Goal: Use online tool/utility

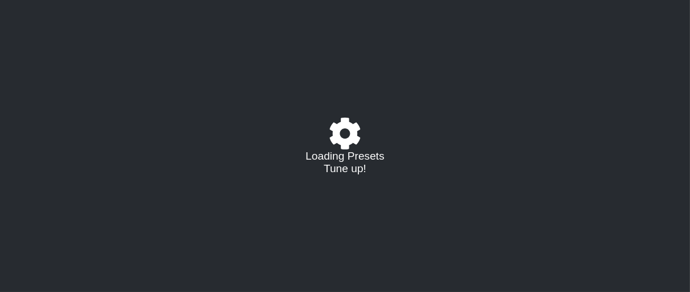
select select "/023177548424"
select select "A"
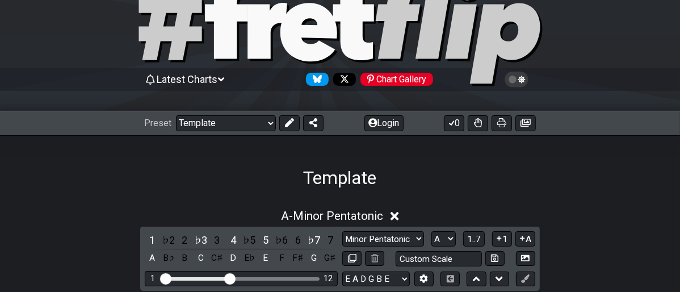
scroll to position [126, 0]
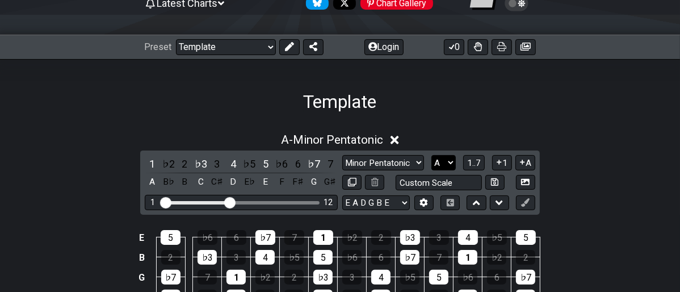
click at [450, 165] on select "A♭ A A♯ B♭ B C C♯ D♭ D D♯ E♭ E F F♯ G♭ G G♯" at bounding box center [444, 162] width 24 height 15
drag, startPoint x: 536, startPoint y: 117, endPoint x: 495, endPoint y: 147, distance: 50.8
click at [535, 118] on div "A - Minor Pentatonic 1 ♭2 2 ♭3 3 4 ♭5 5 ♭6 6 ♭7 7 A B♭ B C C♯ D E♭ E F F♯ G G♯ …" at bounding box center [340, 255] width 680 height 286
click at [415, 160] on select "Minor Pentatonic Major 3rds Minor Pentatonic Major Pentatonic Minor Blues Major…" at bounding box center [383, 162] width 82 height 15
click at [342, 155] on select "Minor Pentatonic Major 3rds Minor Pentatonic Major Pentatonic Minor Blues Major…" at bounding box center [383, 162] width 82 height 15
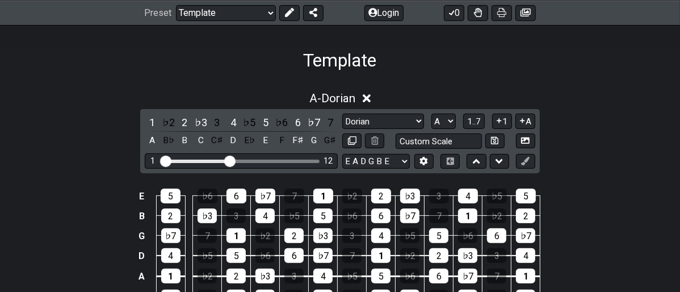
scroll to position [189, 0]
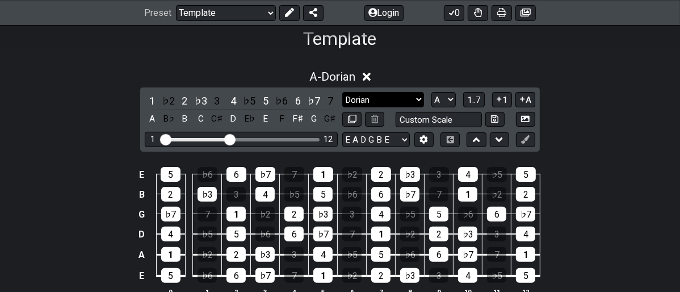
click at [420, 96] on select "Minor Pentatonic Major 3rds Minor Pentatonic Major Pentatonic Minor Blues Major…" at bounding box center [383, 99] width 82 height 15
click at [342, 92] on select "Minor Pentatonic Major 3rds Minor Pentatonic Major Pentatonic Minor Blues Major…" at bounding box center [383, 99] width 82 height 15
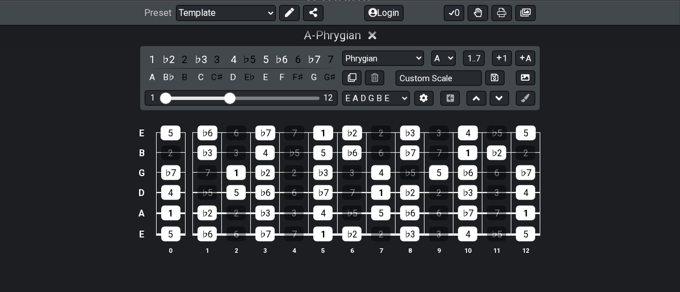
scroll to position [252, 0]
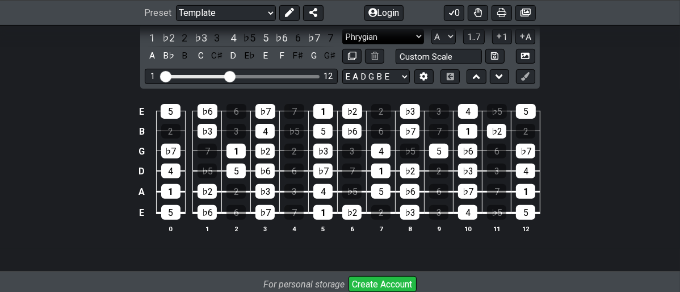
click at [417, 35] on select "Minor Pentatonic Major 3rds Minor Pentatonic Major Pentatonic Minor Blues Major…" at bounding box center [383, 36] width 82 height 15
select select "Minor Blues"
click at [342, 29] on select "Minor Pentatonic Major 3rds Minor Pentatonic Major Pentatonic Minor Blues Major…" at bounding box center [383, 36] width 82 height 15
